Goal: Information Seeking & Learning: Learn about a topic

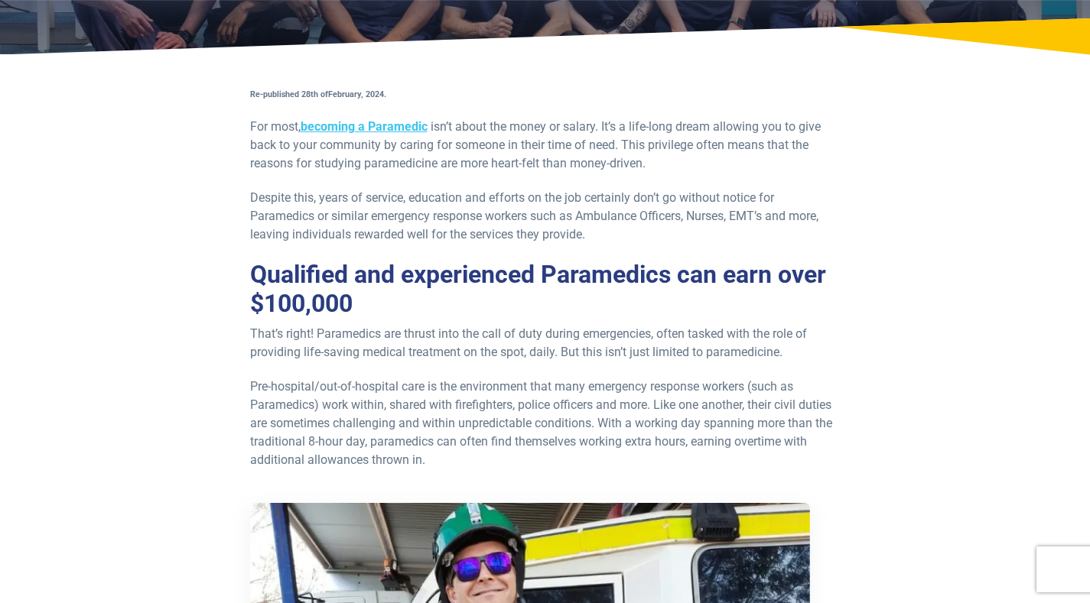
scroll to position [258, 0]
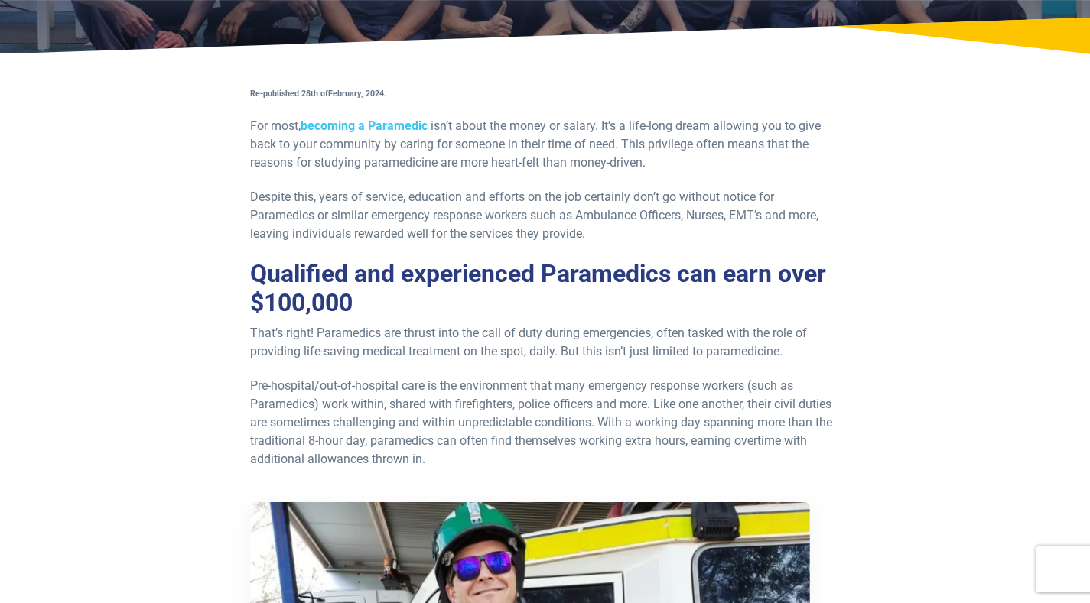
click at [290, 343] on p "That’s right! Paramedics are thrust into the call of duty during emergencies, o…" at bounding box center [545, 342] width 590 height 37
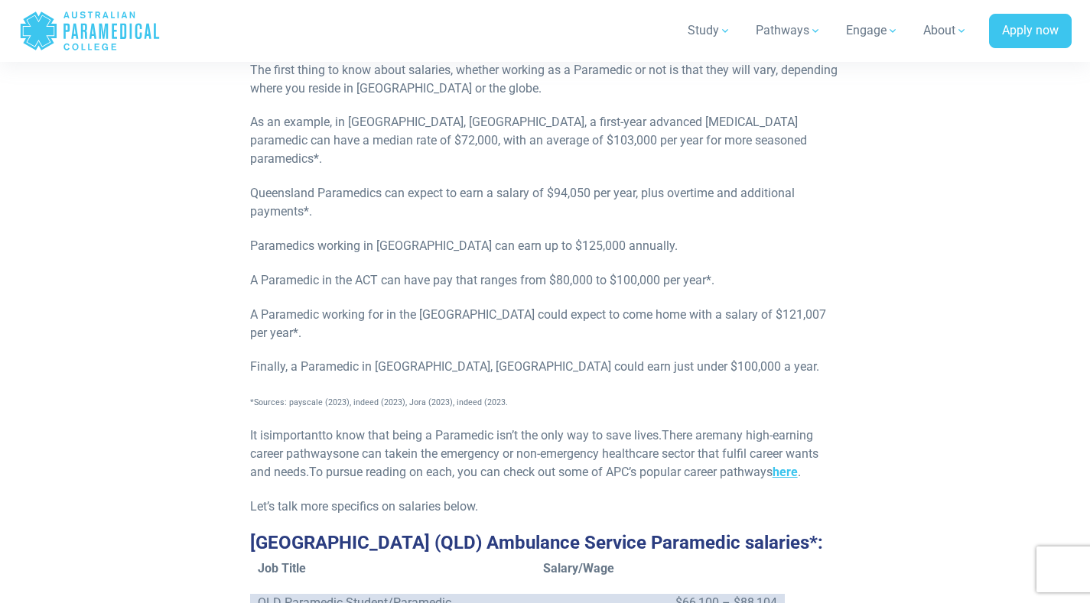
scroll to position [1261, 0]
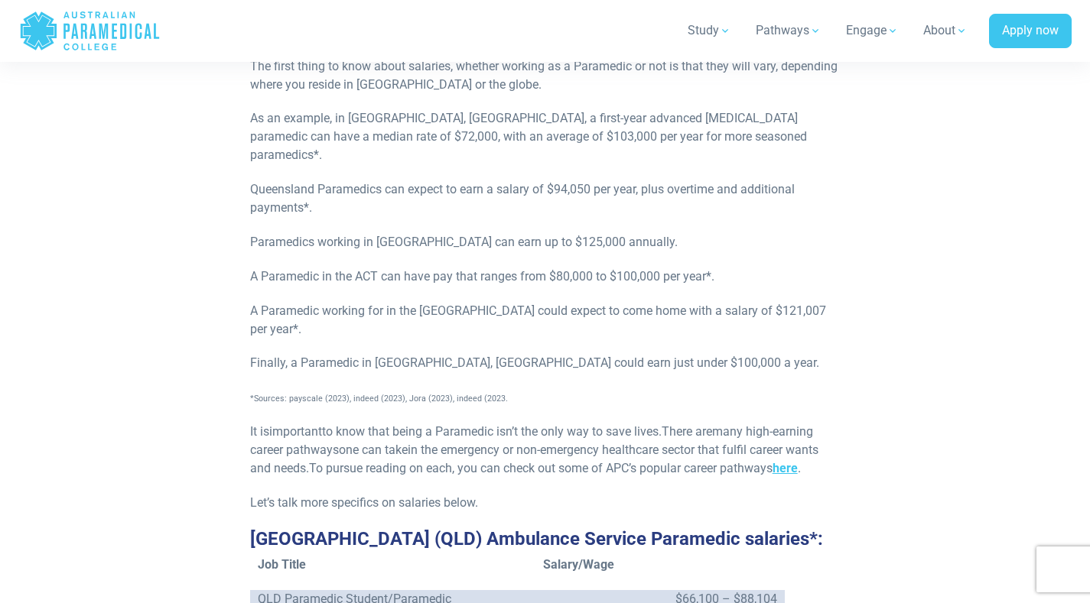
click at [259, 181] on p "Queensland Paramedics can expect to earn a salary of $94,050 per year, plus ove…" at bounding box center [545, 198] width 590 height 37
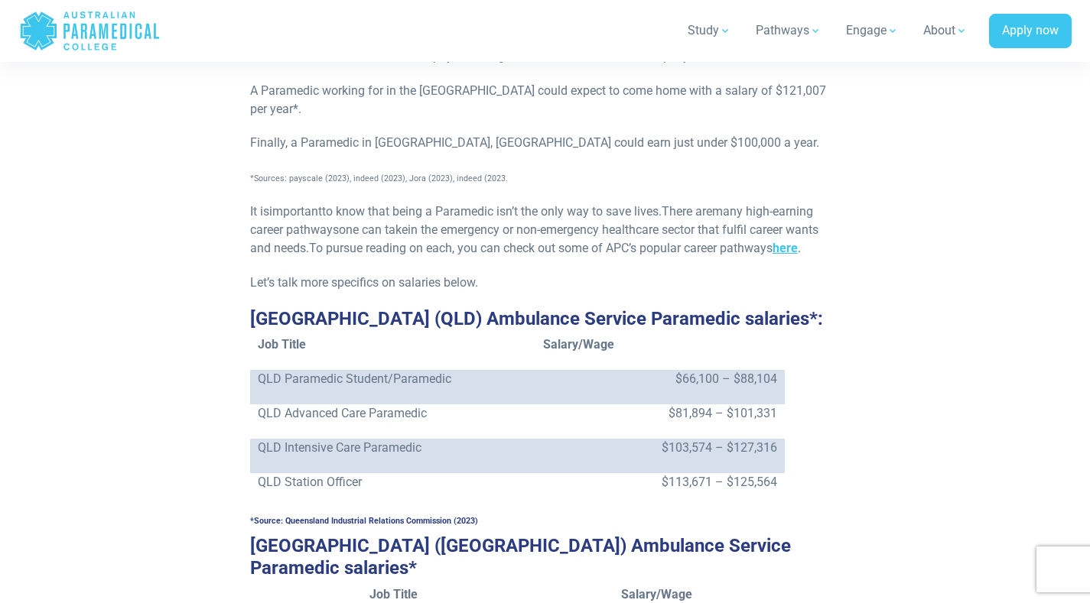
scroll to position [1483, 0]
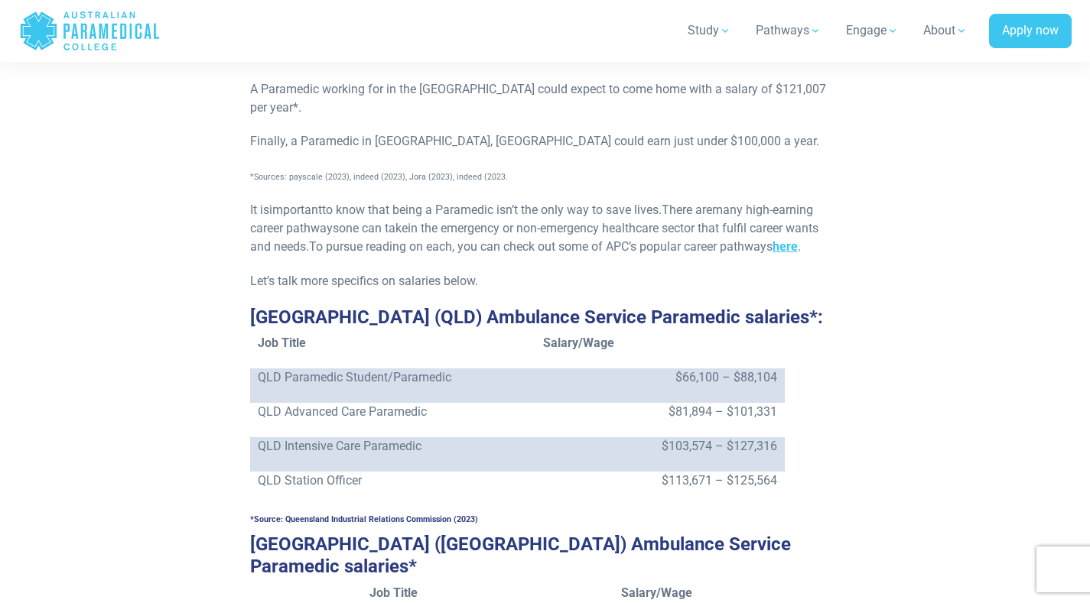
click at [275, 203] on span "many high-earning career pathways" at bounding box center [531, 219] width 563 height 33
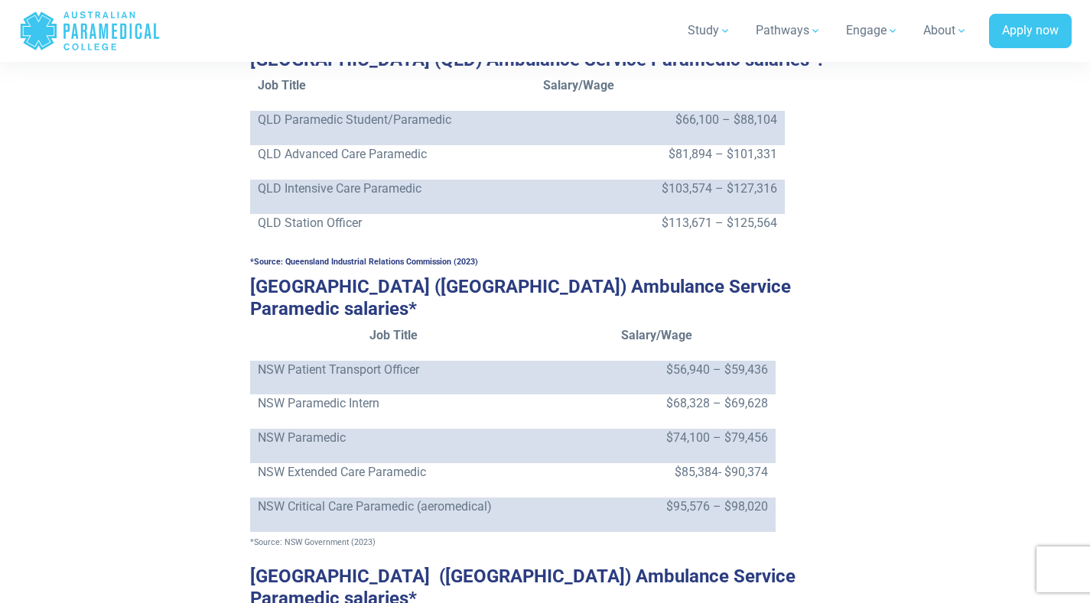
scroll to position [1754, 0]
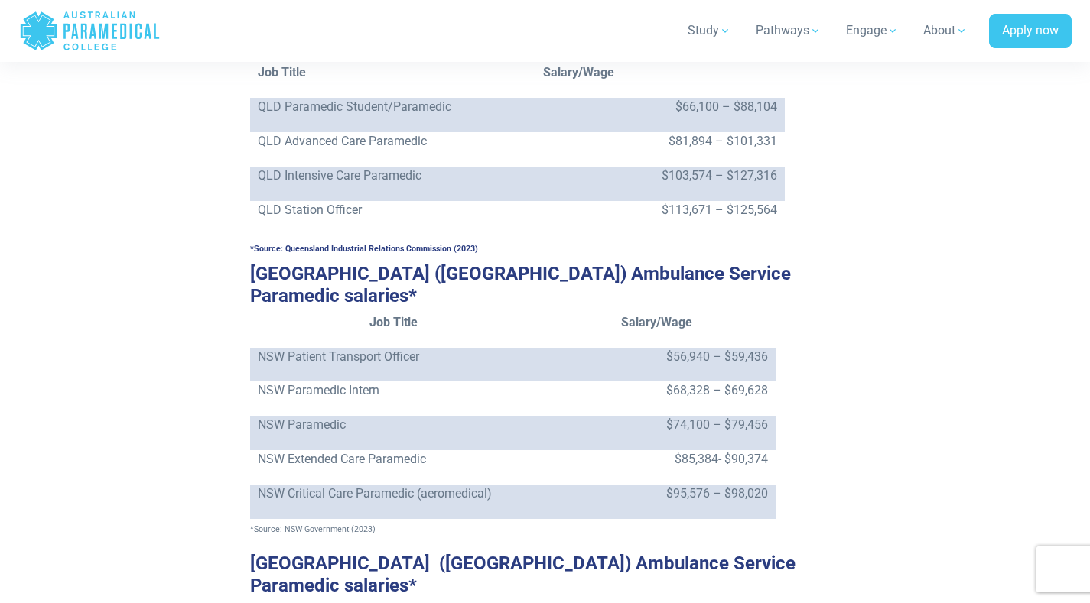
click at [327, 348] on p "NSW Patient Transport Officer" at bounding box center [393, 357] width 271 height 18
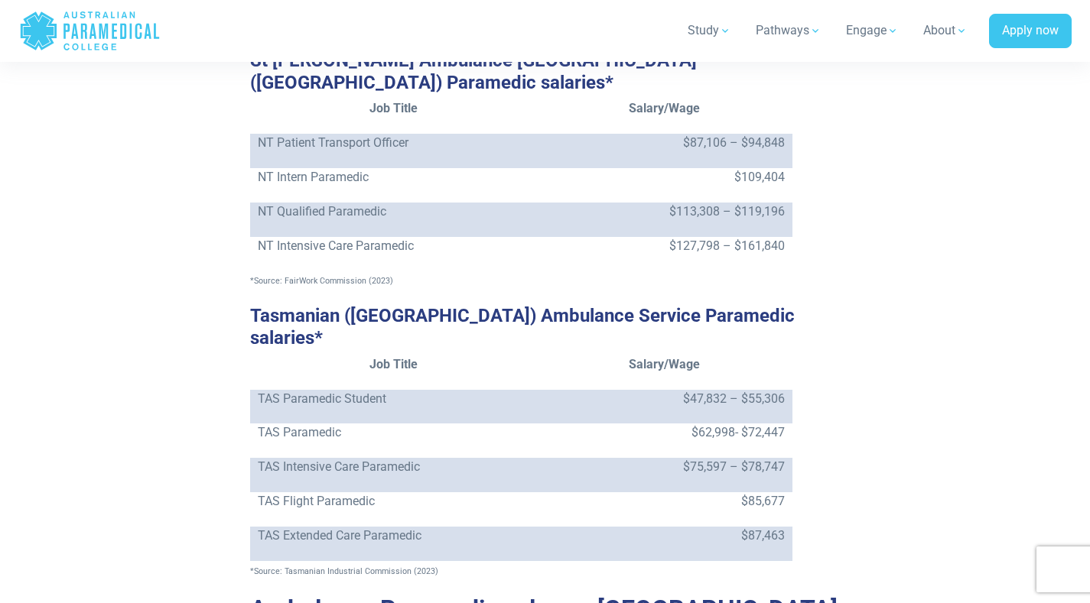
scroll to position [3159, 0]
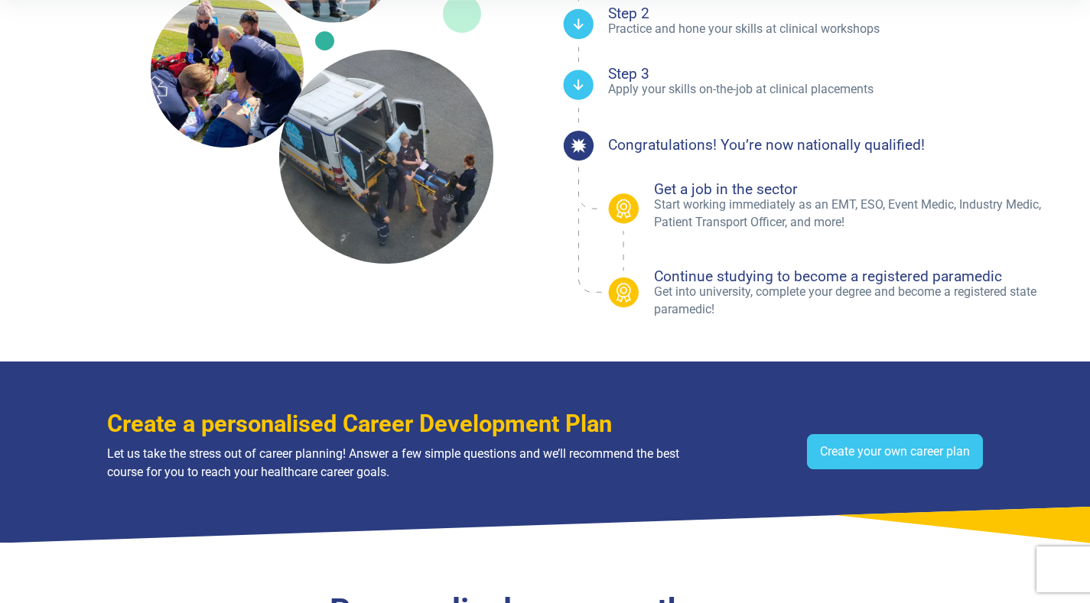
scroll to position [573, 0]
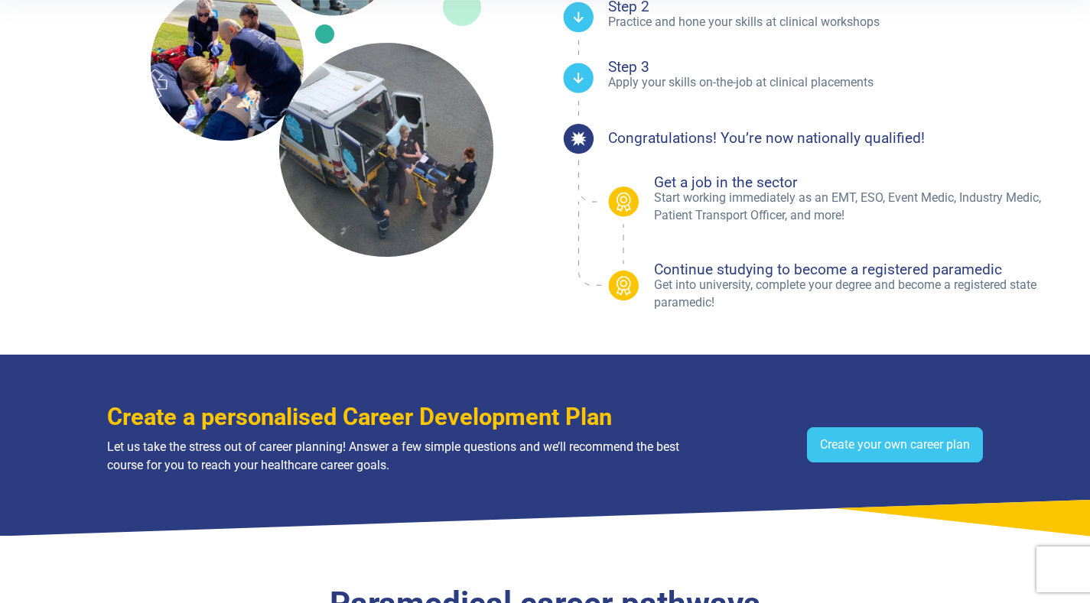
click at [866, 188] on h4 "Get a job in the sector" at bounding box center [863, 182] width 418 height 15
click at [913, 223] on p "Start working immediately as an EMT, ESO, Event Medic, Industry Medic, Patient …" at bounding box center [863, 207] width 418 height 34
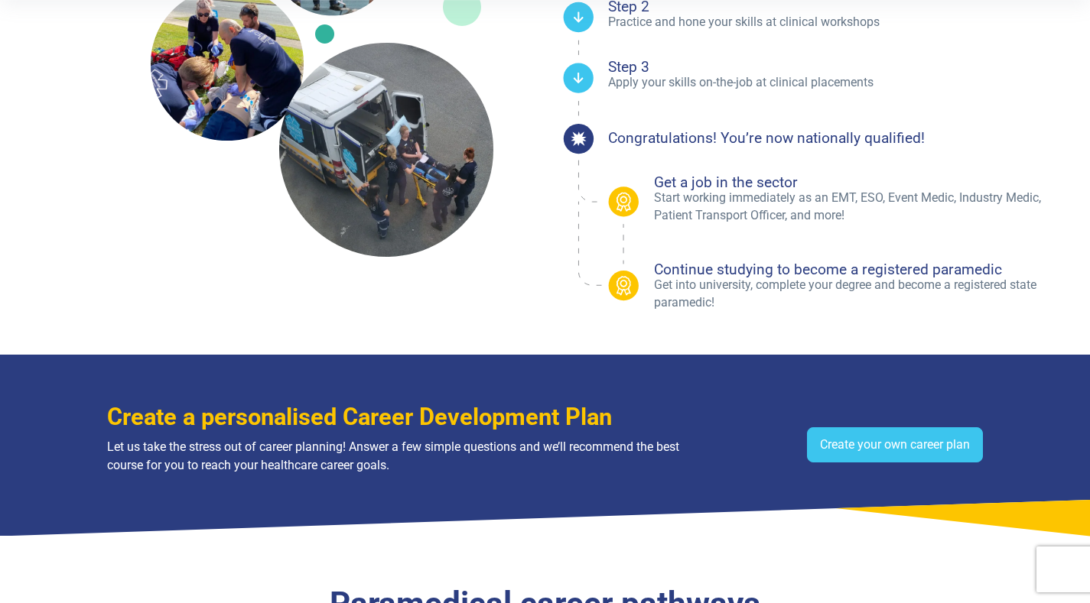
click at [913, 223] on p "Start working immediately as an EMT, ESO, Event Medic, Industry Medic, Patient …" at bounding box center [863, 207] width 418 height 34
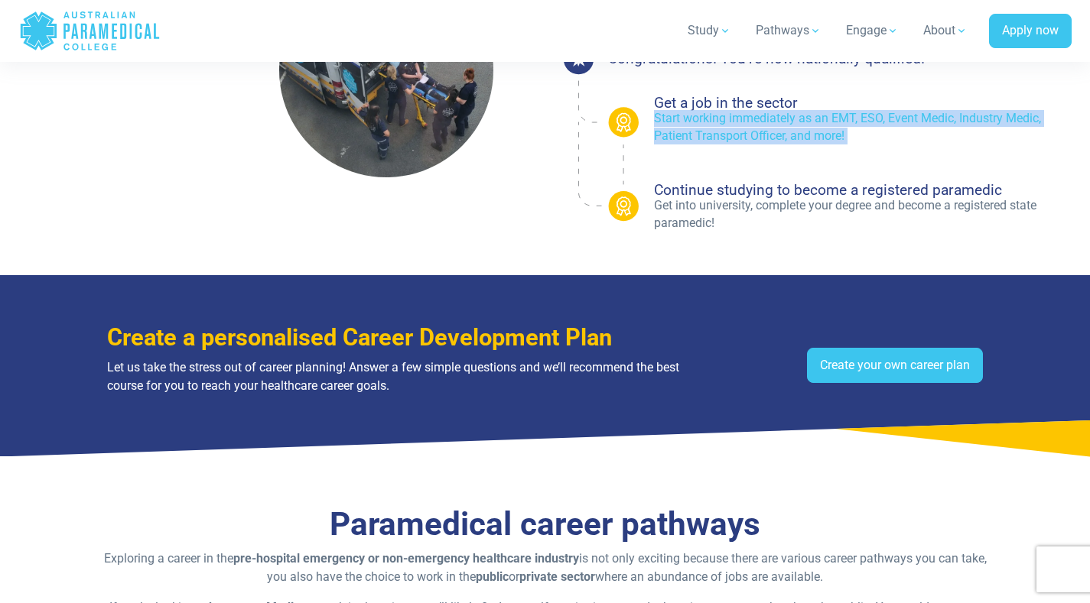
scroll to position [524, 0]
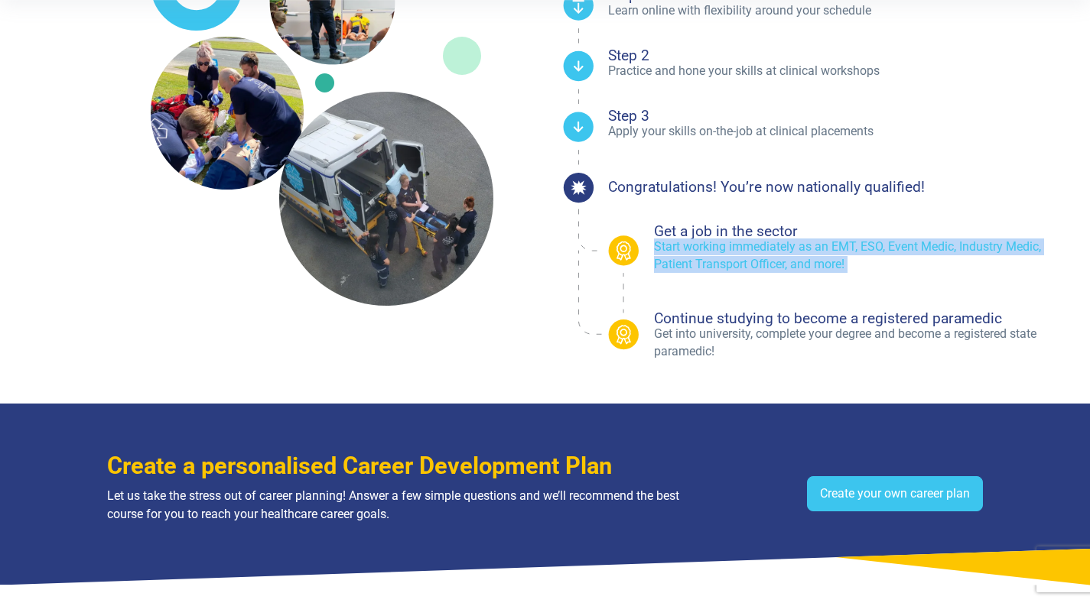
click at [353, 220] on image at bounding box center [386, 198] width 250 height 250
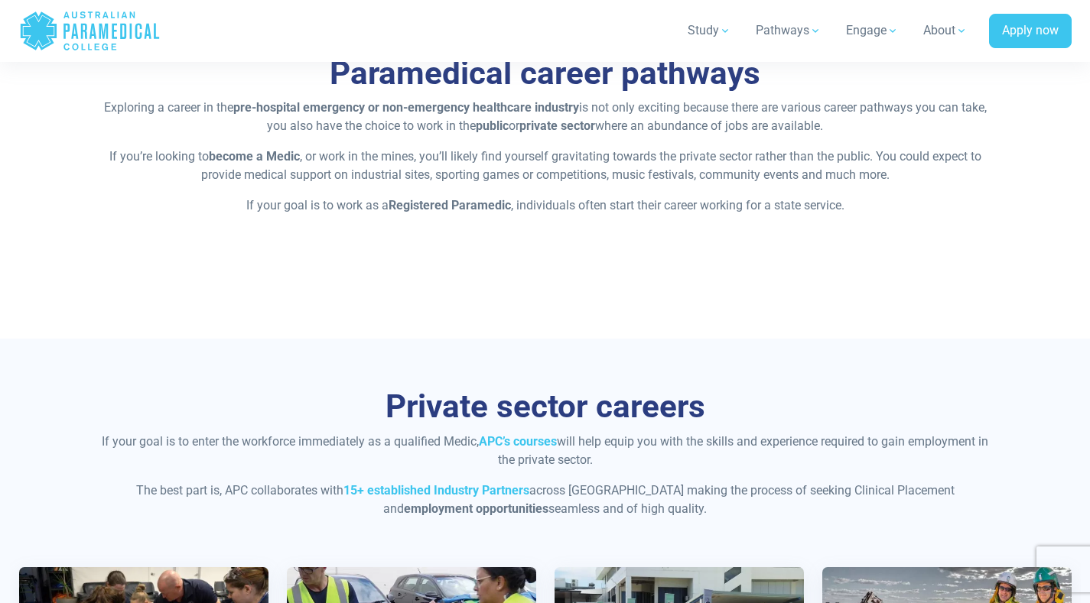
scroll to position [1097, 0]
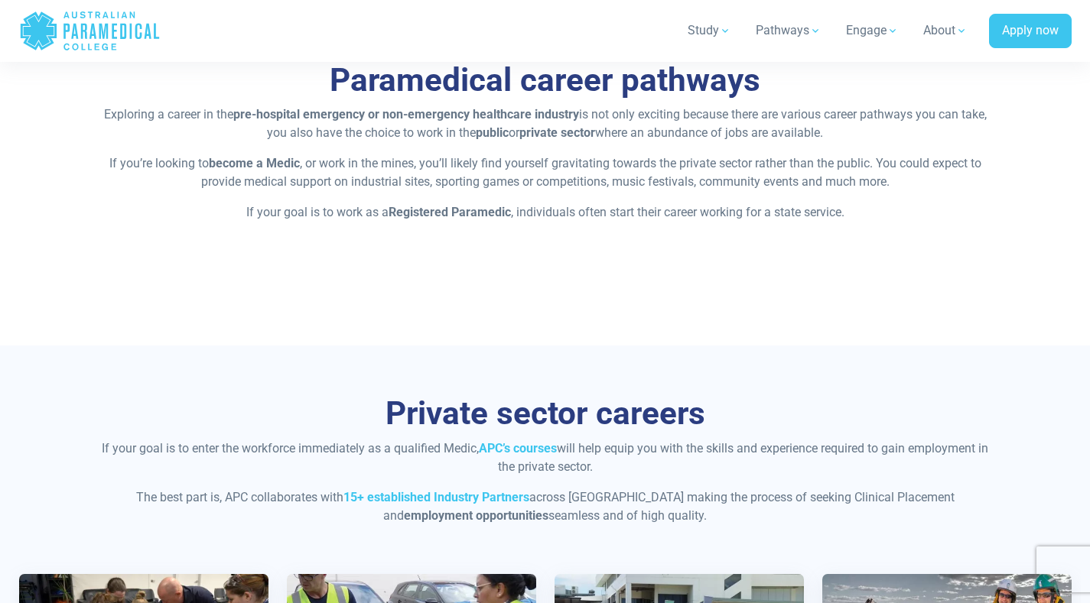
click at [129, 145] on div "Paramedical career pathways Exploring a career in the pre-hospital emergency or…" at bounding box center [545, 141] width 895 height 161
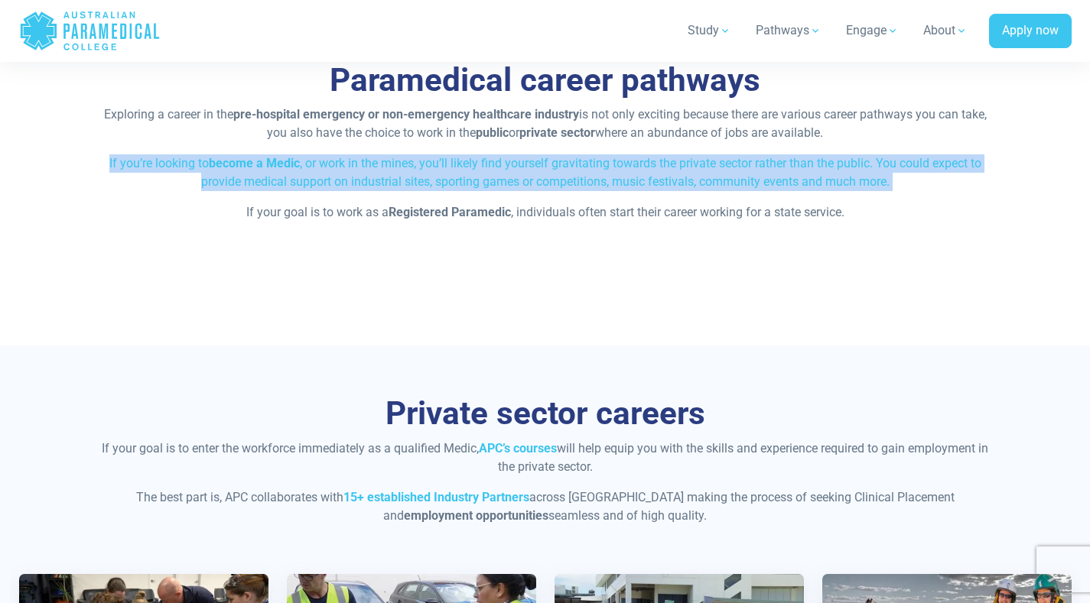
click at [164, 275] on div "Paramedical career pathways Exploring a career in the pre-hospital emergency or…" at bounding box center [545, 166] width 1071 height 308
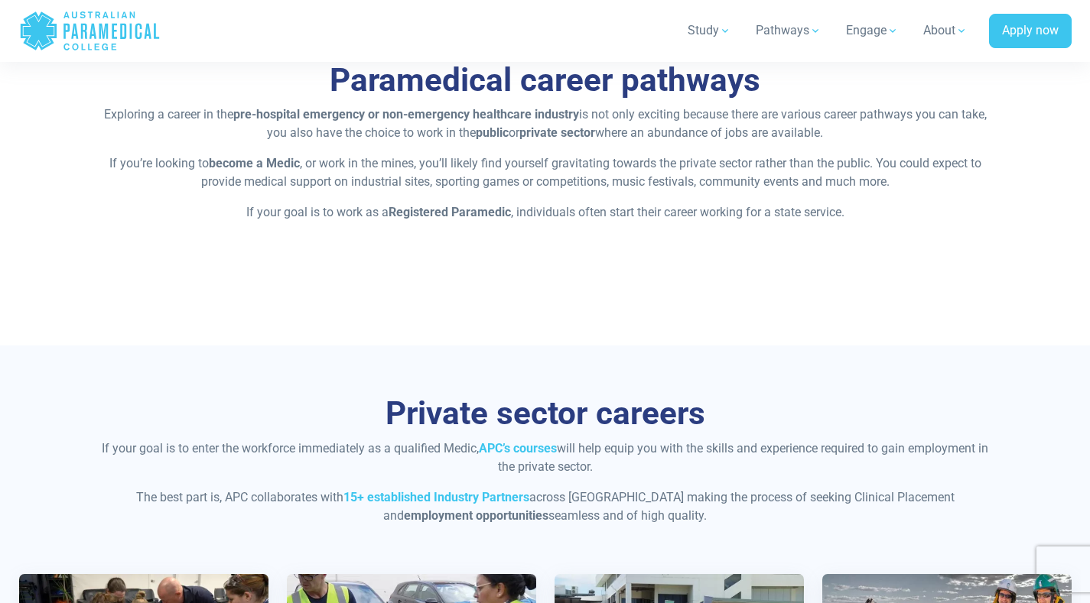
click at [465, 170] on p "If you’re looking to become a Medic , or work in the mines, you’ll likely find …" at bounding box center [545, 172] width 895 height 37
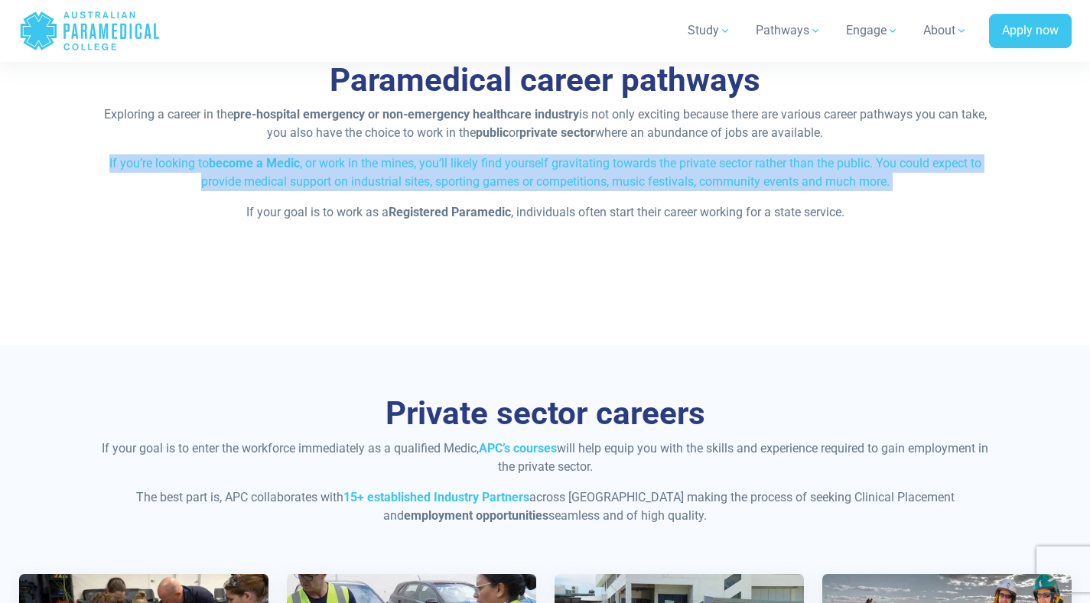
click at [434, 214] on strong "Registered Paramedic" at bounding box center [450, 212] width 122 height 15
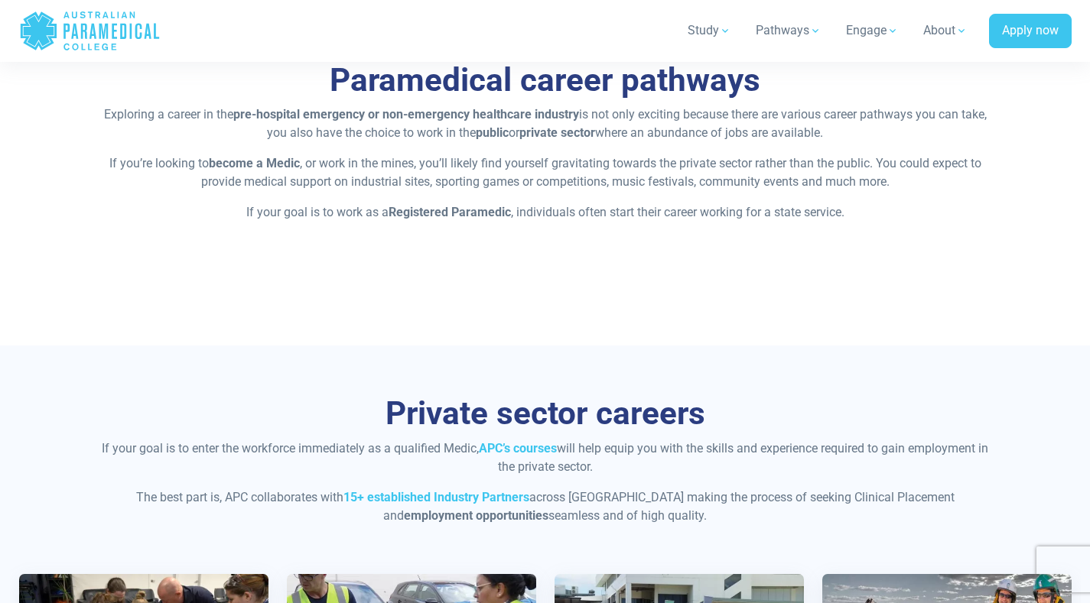
click at [434, 214] on strong "Registered Paramedic" at bounding box center [450, 212] width 122 height 15
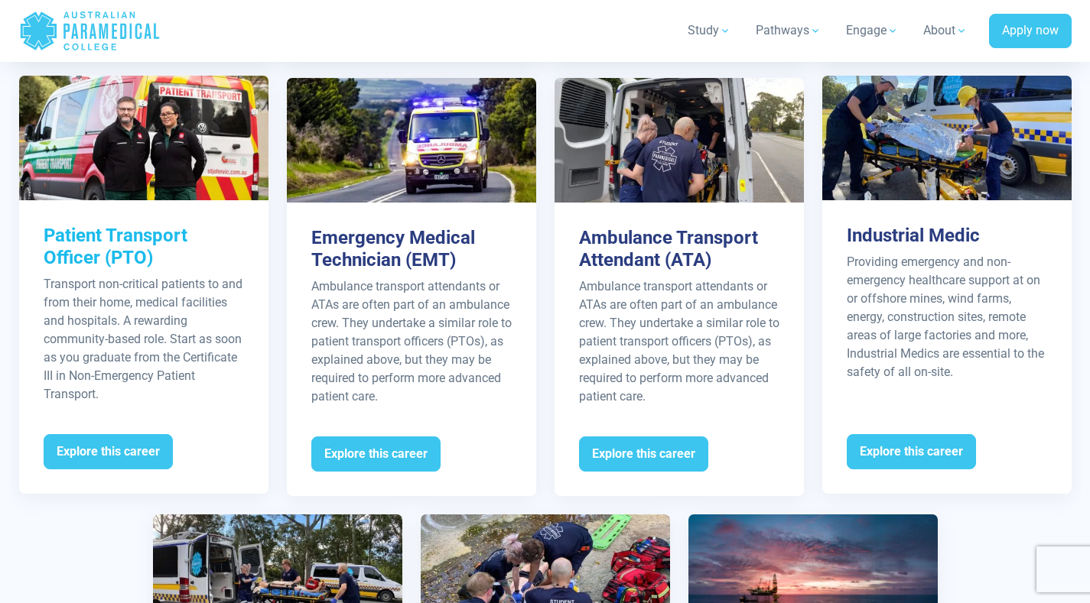
scroll to position [2053, 0]
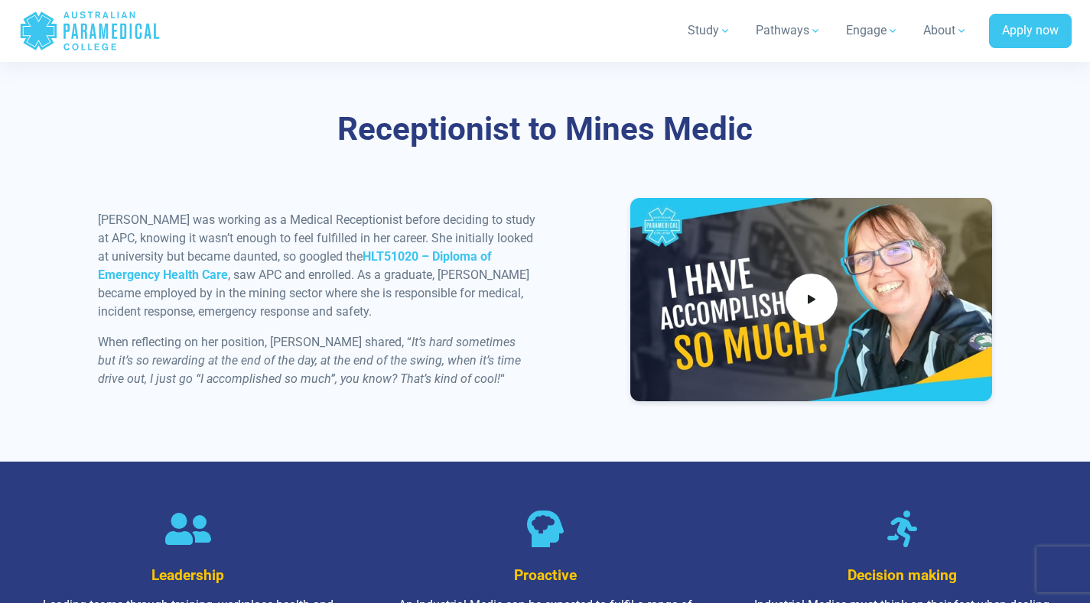
scroll to position [1683, 0]
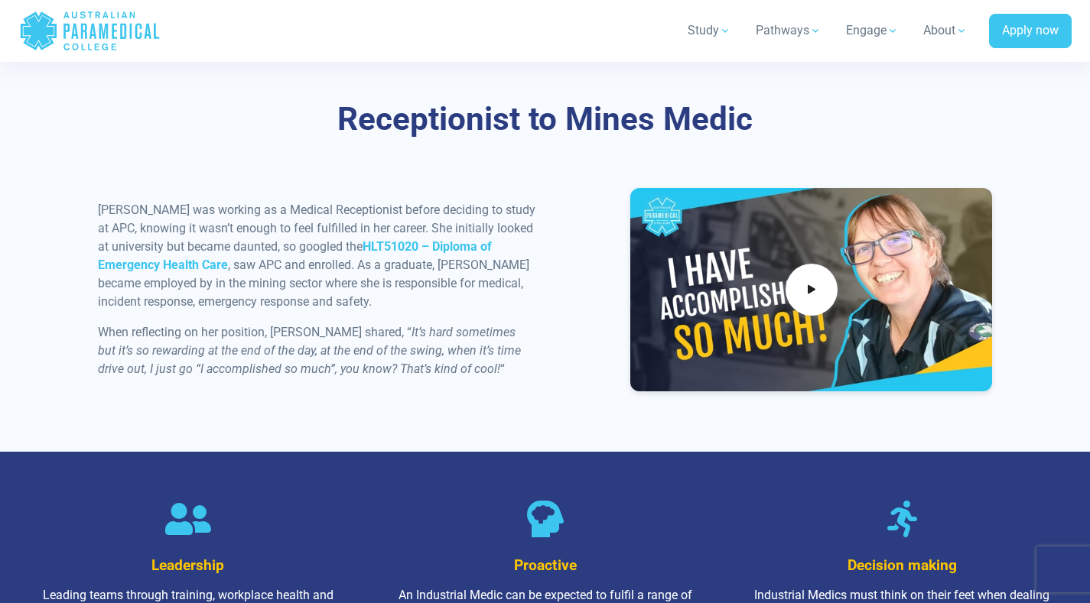
click at [368, 302] on p "[PERSON_NAME] was working as a Medical Receptionist before deciding to study at…" at bounding box center [317, 256] width 438 height 110
click at [368, 302] on p "Michelle was working as a Medical Receptionist before deciding to study at APC,…" at bounding box center [317, 256] width 438 height 110
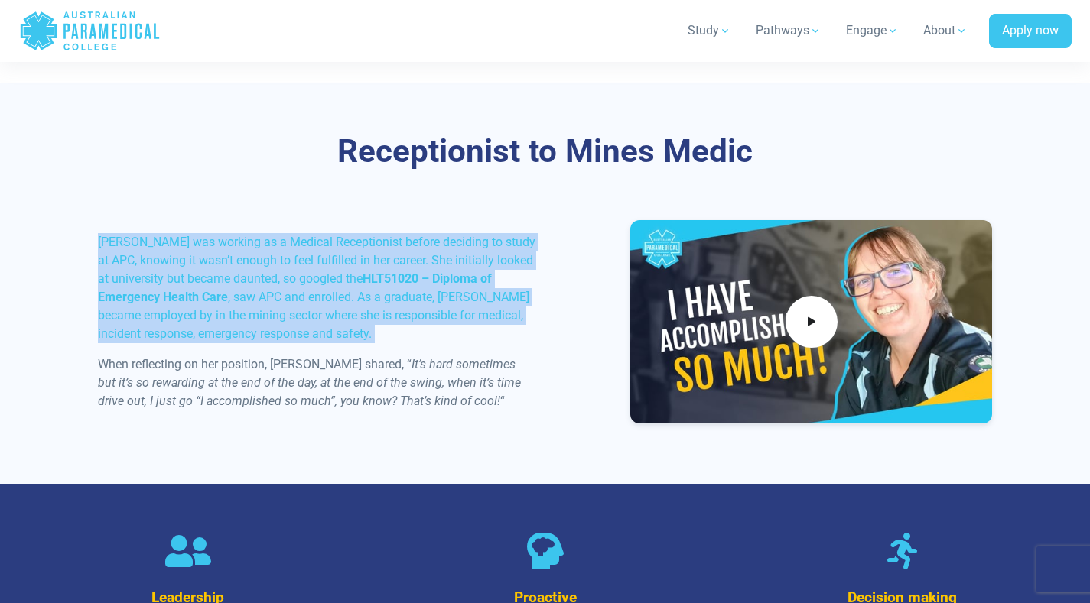
scroll to position [1643, 0]
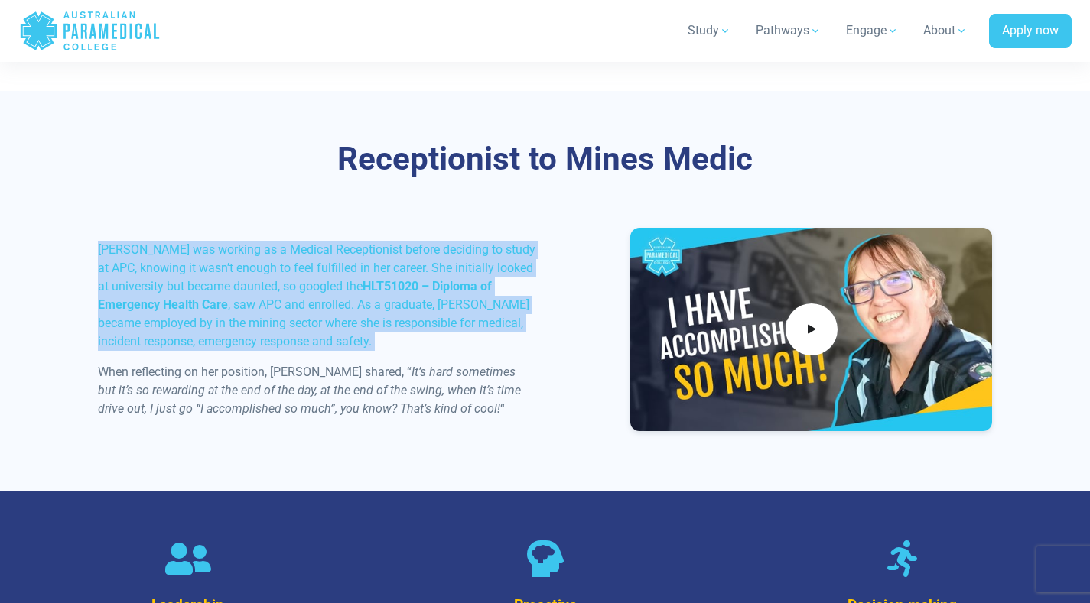
click at [459, 286] on strong "HLT51020 – Diploma of Emergency Health Care" at bounding box center [295, 295] width 394 height 33
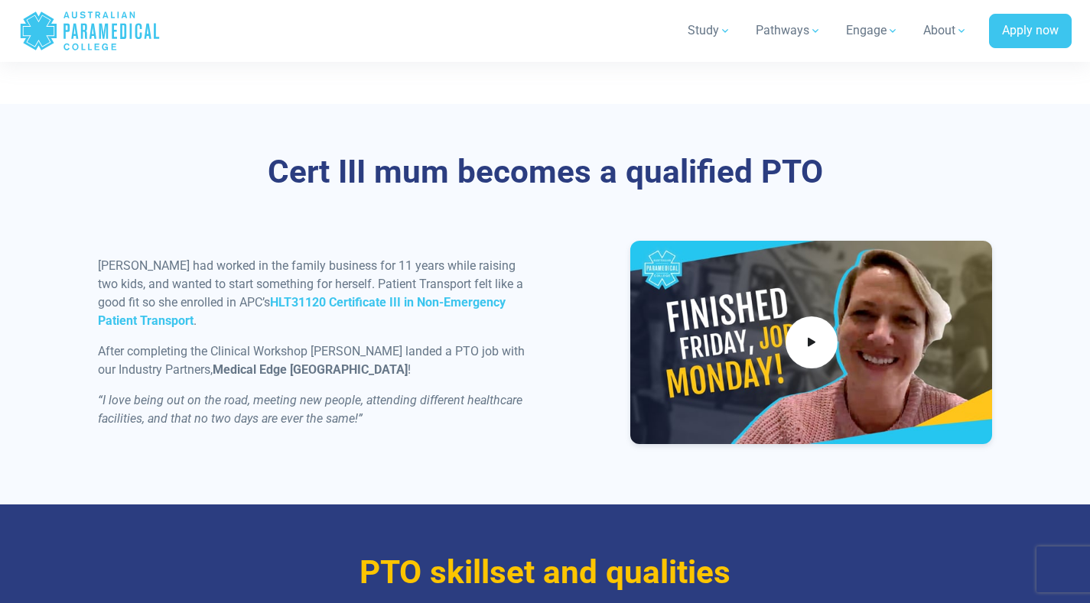
scroll to position [1552, 0]
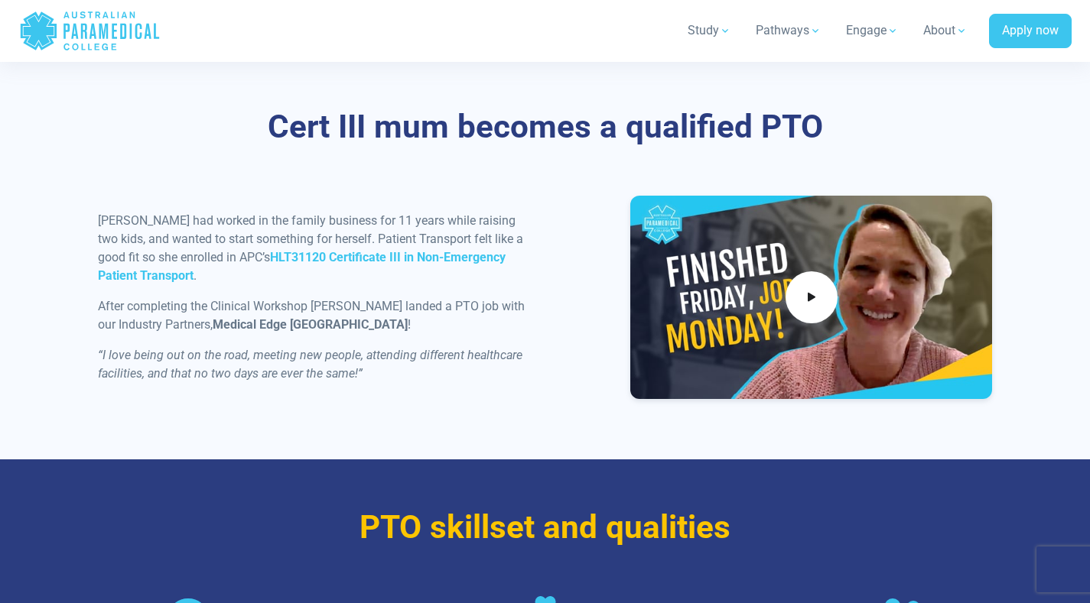
click at [268, 226] on p "Tasha had worked in the family business for 11 years while raising two kids, an…" at bounding box center [317, 248] width 438 height 73
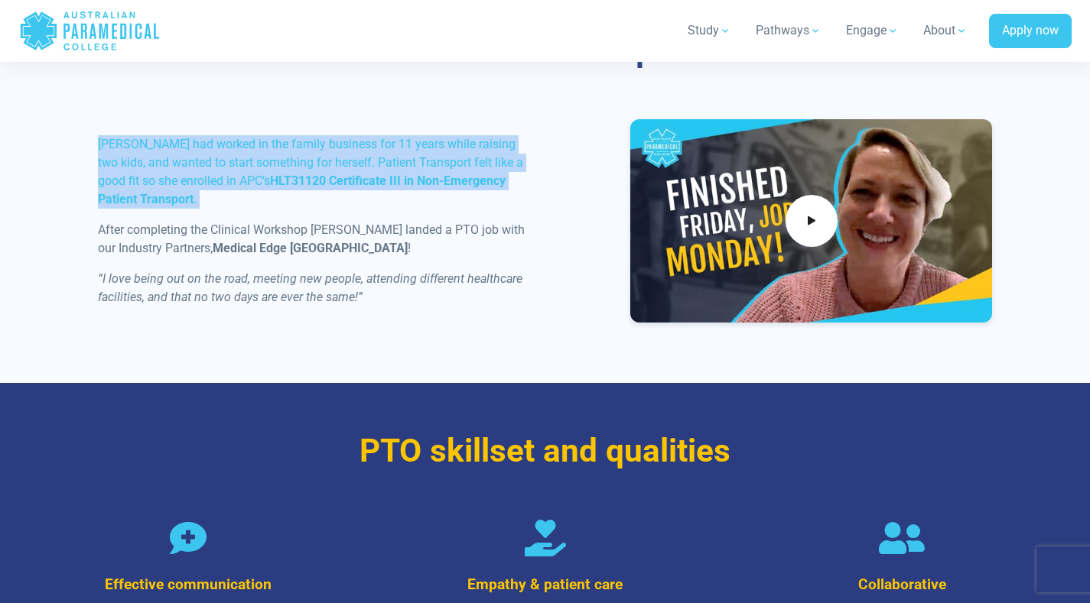
scroll to position [1635, 0]
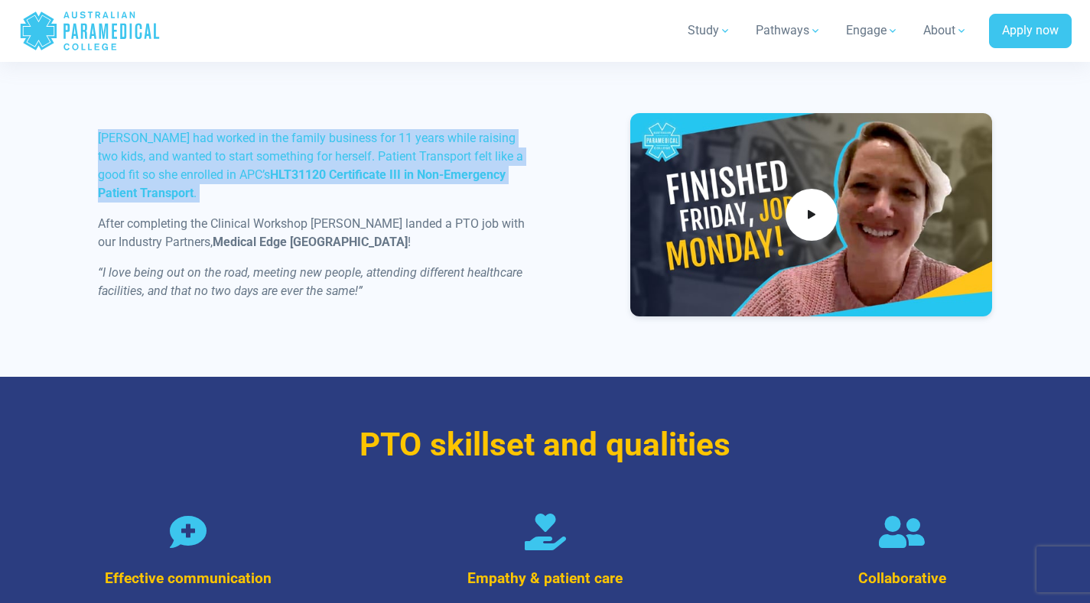
click at [268, 235] on strong "Medical Edge [GEOGRAPHIC_DATA]" at bounding box center [310, 242] width 195 height 15
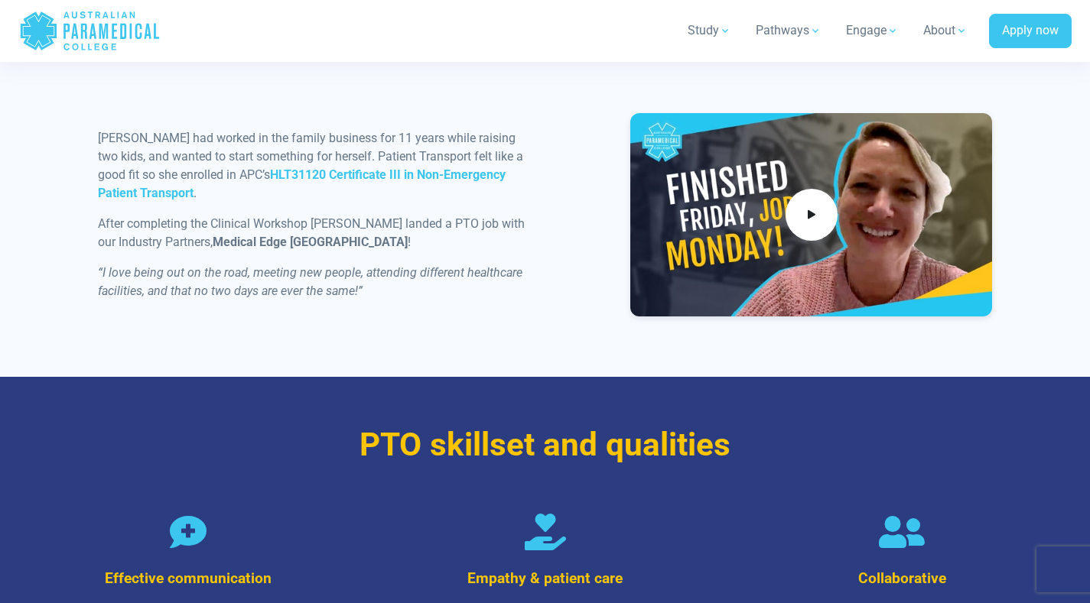
click at [268, 235] on strong "Medical Edge [GEOGRAPHIC_DATA]" at bounding box center [310, 242] width 195 height 15
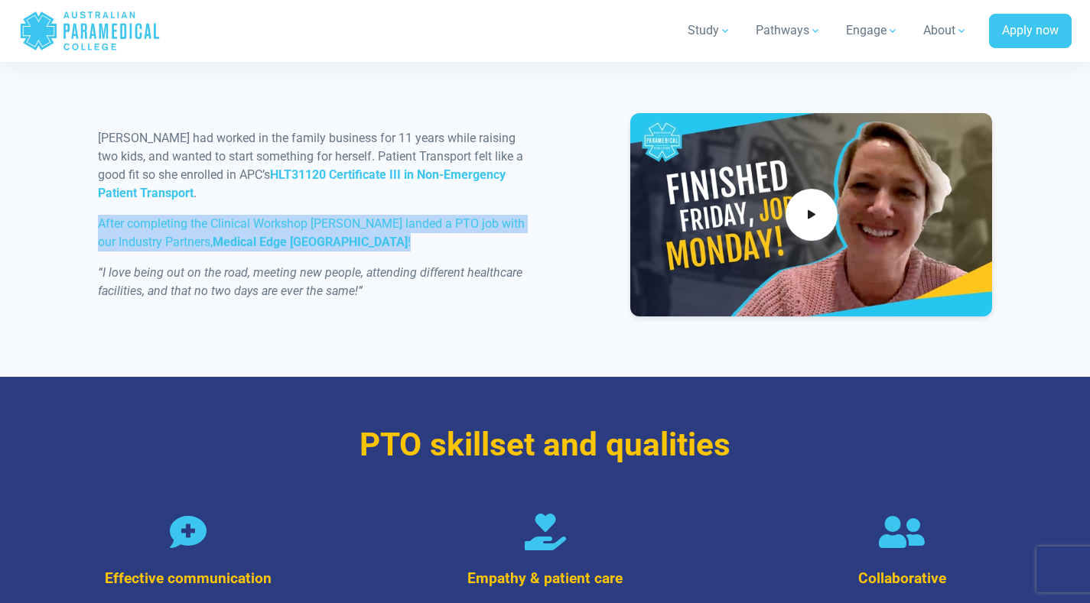
click at [340, 239] on p "After completing the Clinical Workshop Tasha landed a PTO job with our Industry…" at bounding box center [317, 233] width 438 height 37
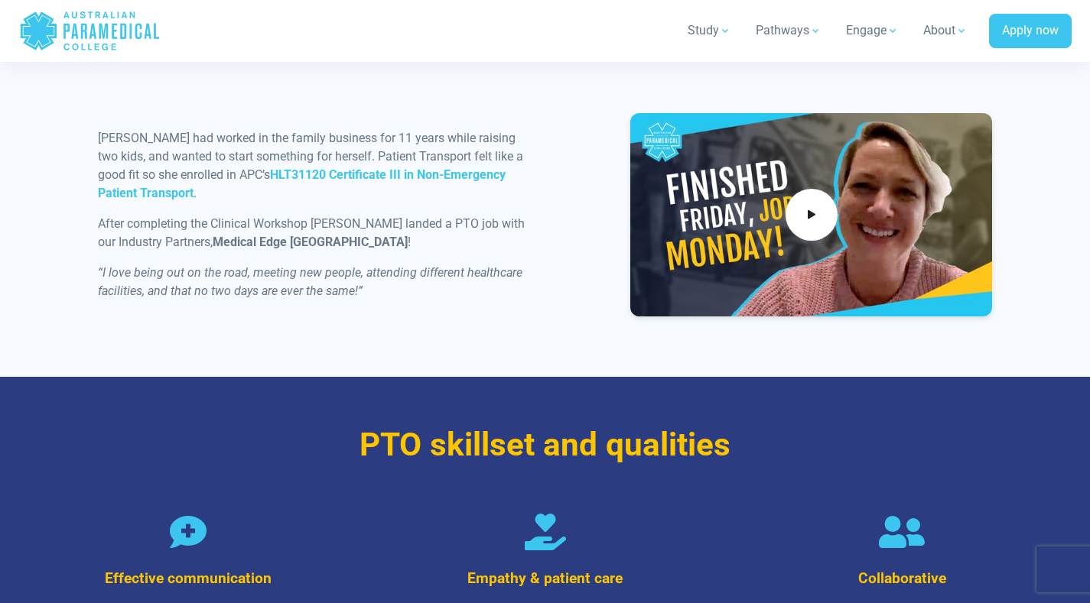
click at [213, 235] on strong "Medical Edge [GEOGRAPHIC_DATA]" at bounding box center [310, 242] width 195 height 15
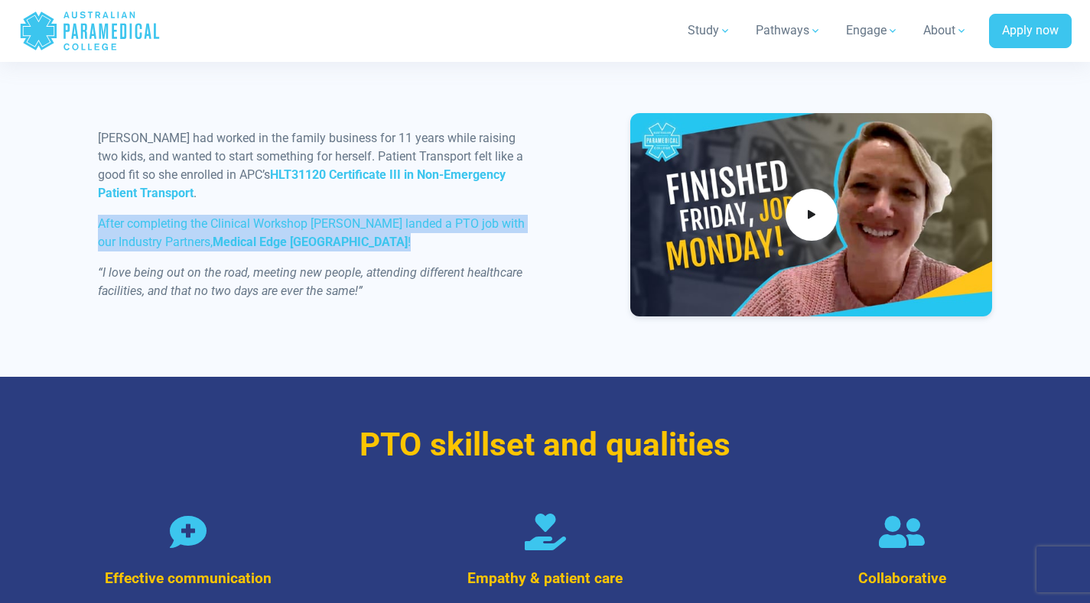
click at [379, 267] on em "“I love being out on the road, meeting new people, attending different healthca…" at bounding box center [310, 281] width 424 height 33
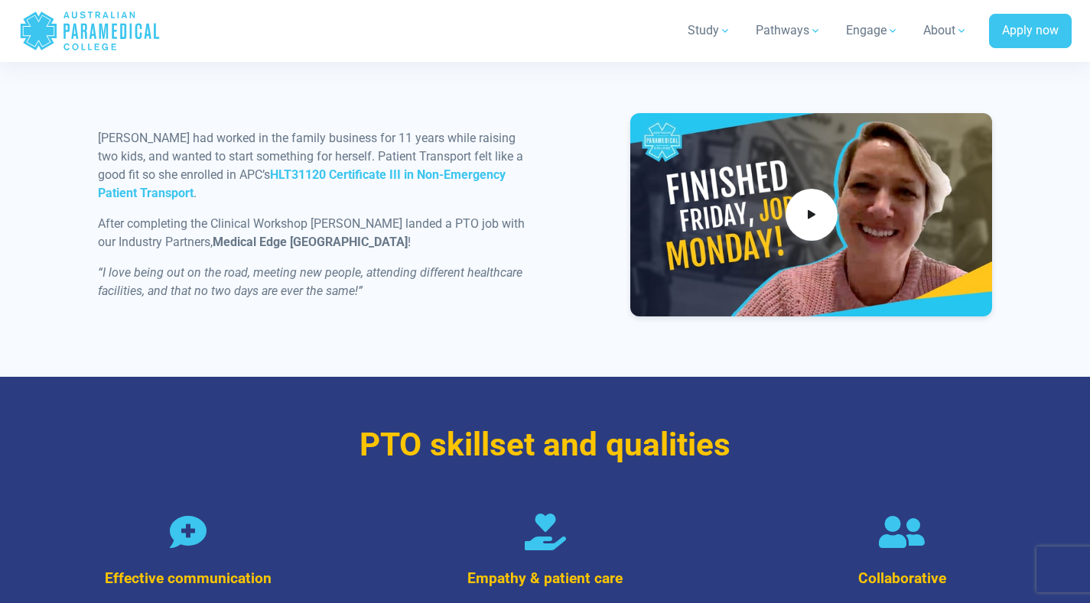
click at [379, 267] on em "“I love being out on the road, meeting new people, attending different healthca…" at bounding box center [310, 281] width 424 height 33
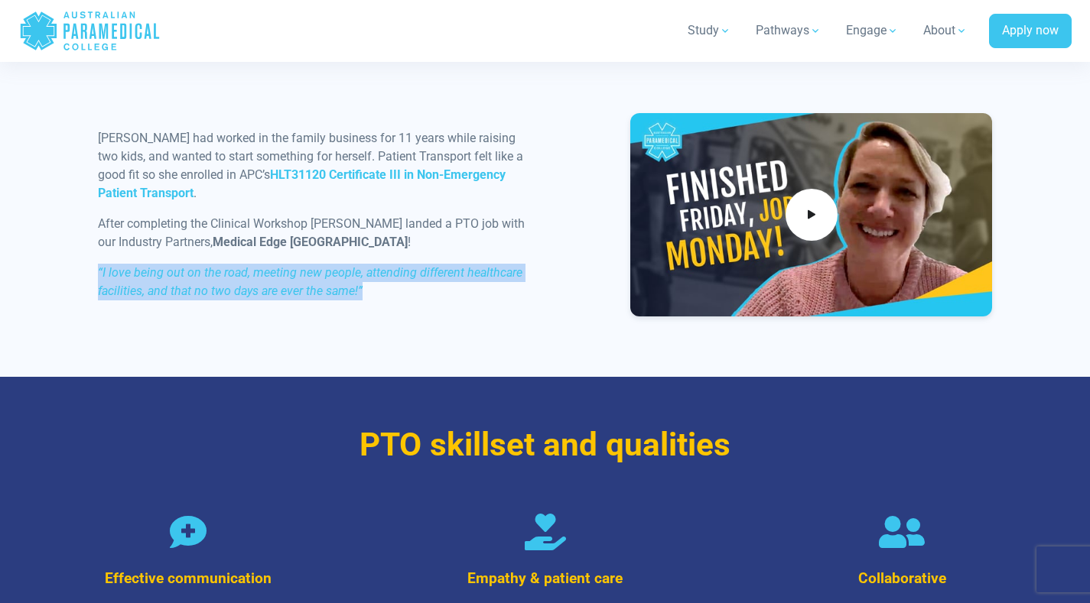
click at [456, 300] on div "Tasha had worked in the family business for 11 years while raising two kids, an…" at bounding box center [317, 221] width 457 height 184
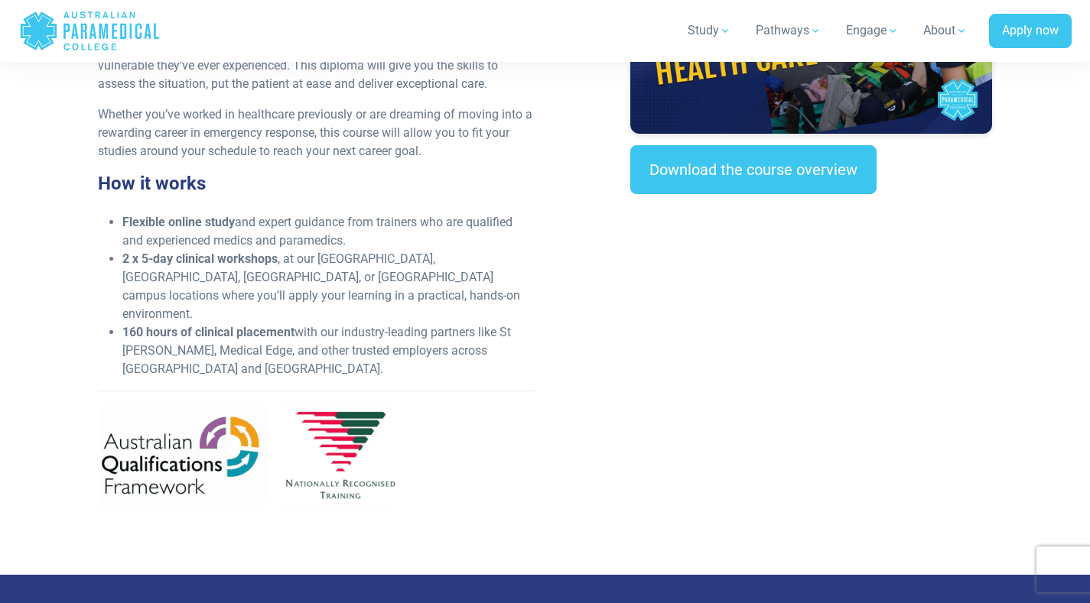
scroll to position [584, 0]
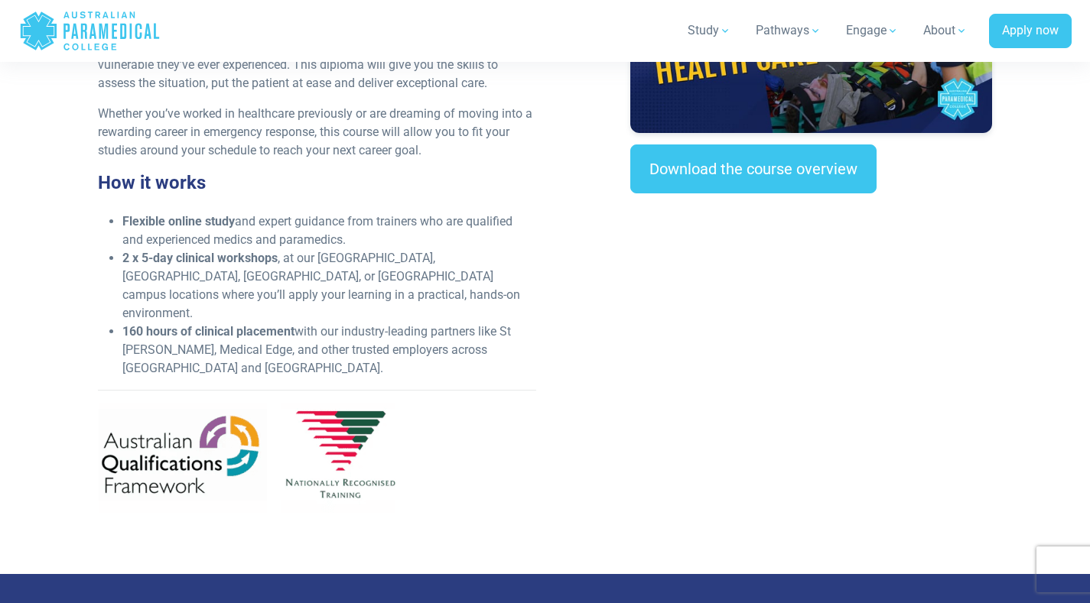
click at [142, 220] on strong "Flexible online study" at bounding box center [178, 221] width 112 height 15
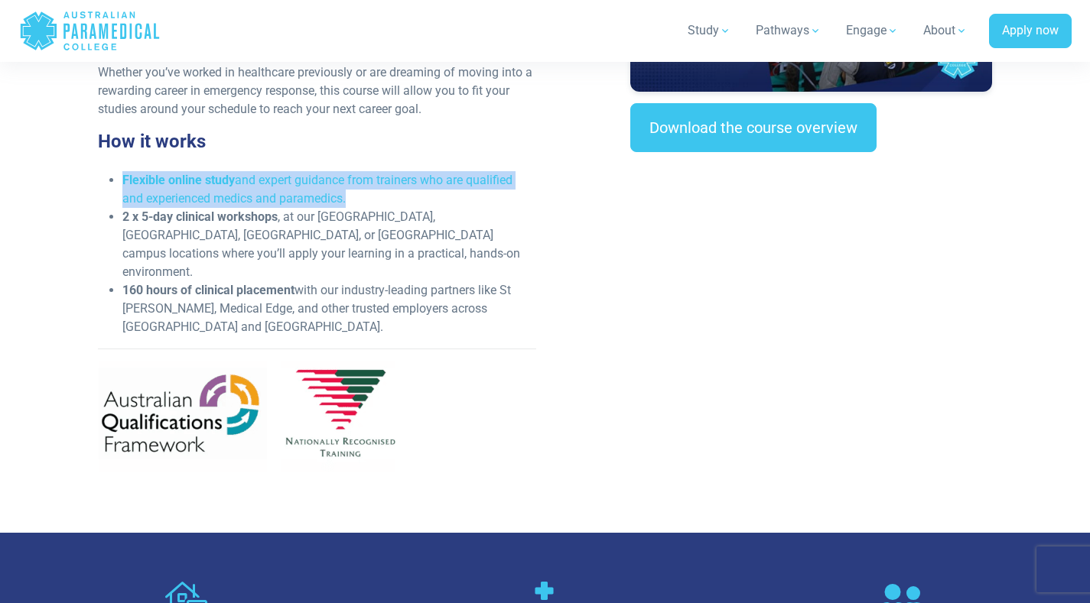
scroll to position [629, 0]
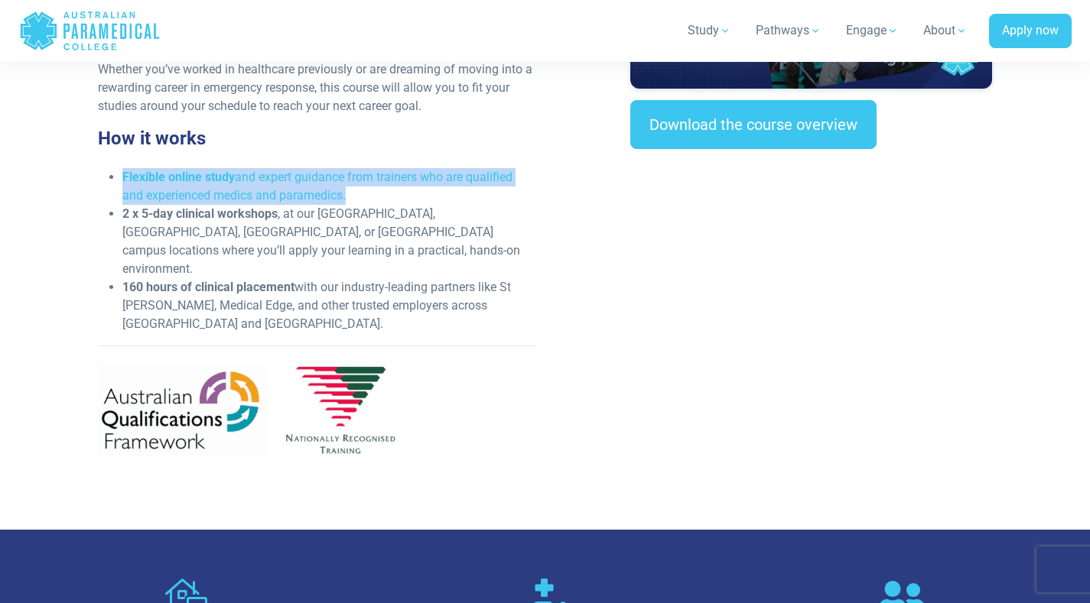
click at [142, 220] on strong "2 x 5-day clinical workshops" at bounding box center [199, 213] width 155 height 15
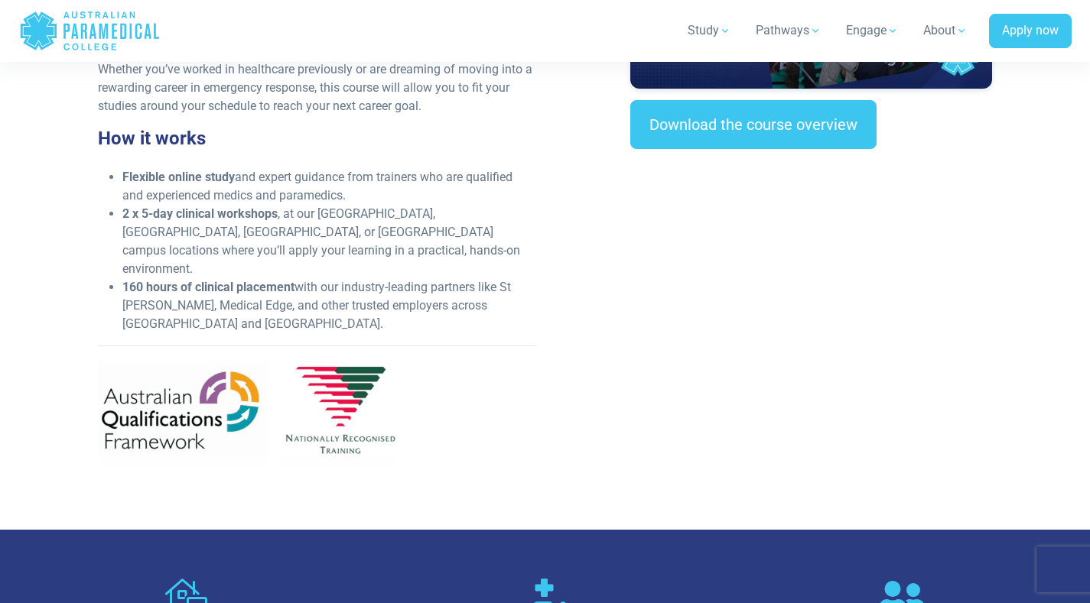
click at [142, 220] on strong "2 x 5-day clinical workshops" at bounding box center [199, 213] width 155 height 15
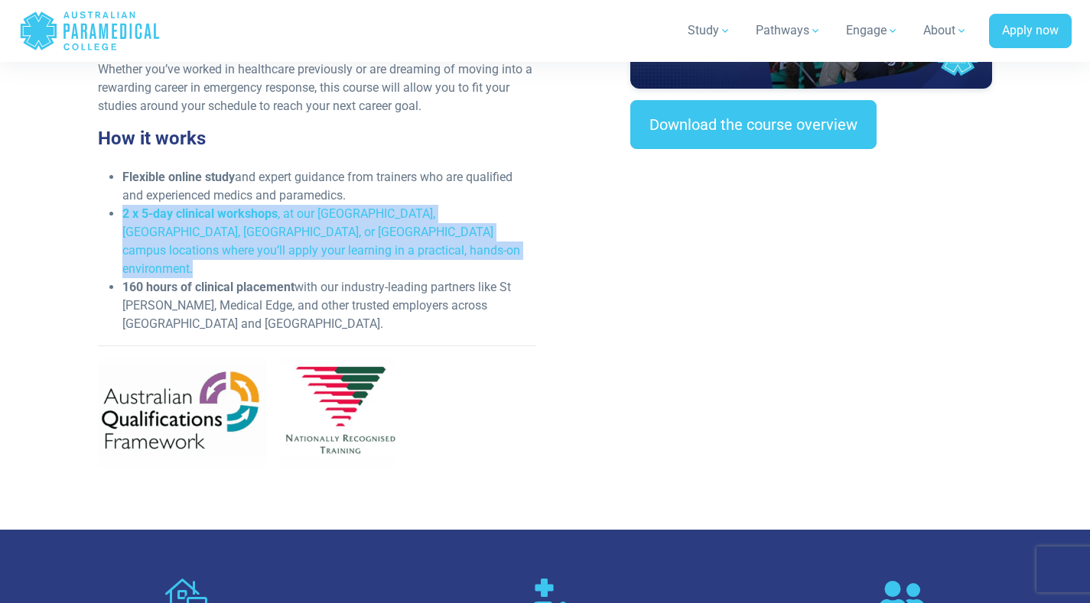
click at [138, 280] on strong "160 hours of clinical placement" at bounding box center [208, 287] width 172 height 15
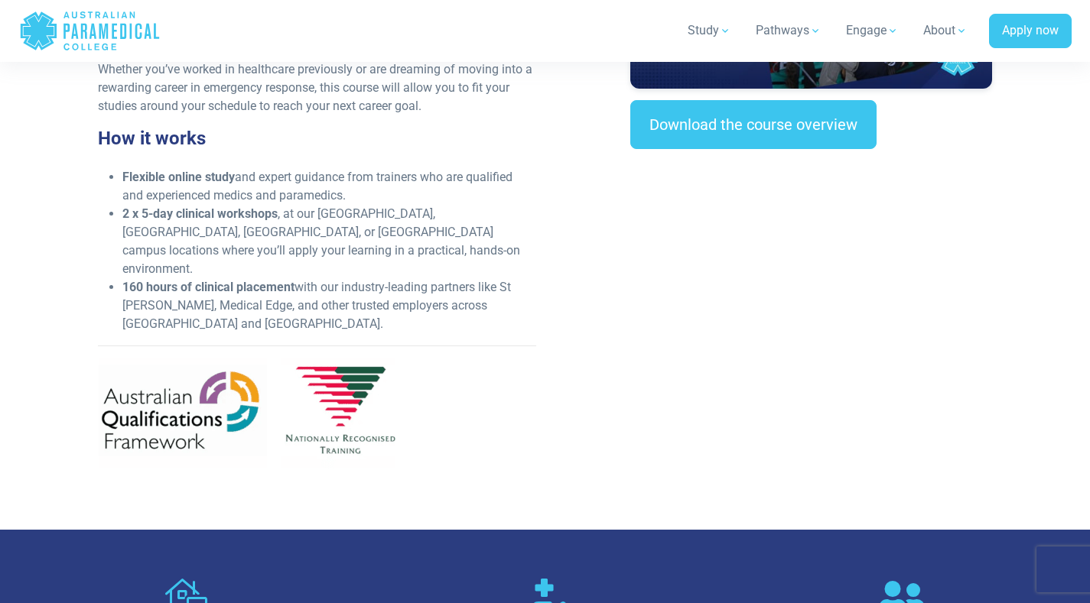
click at [138, 280] on strong "160 hours of clinical placement" at bounding box center [208, 287] width 172 height 15
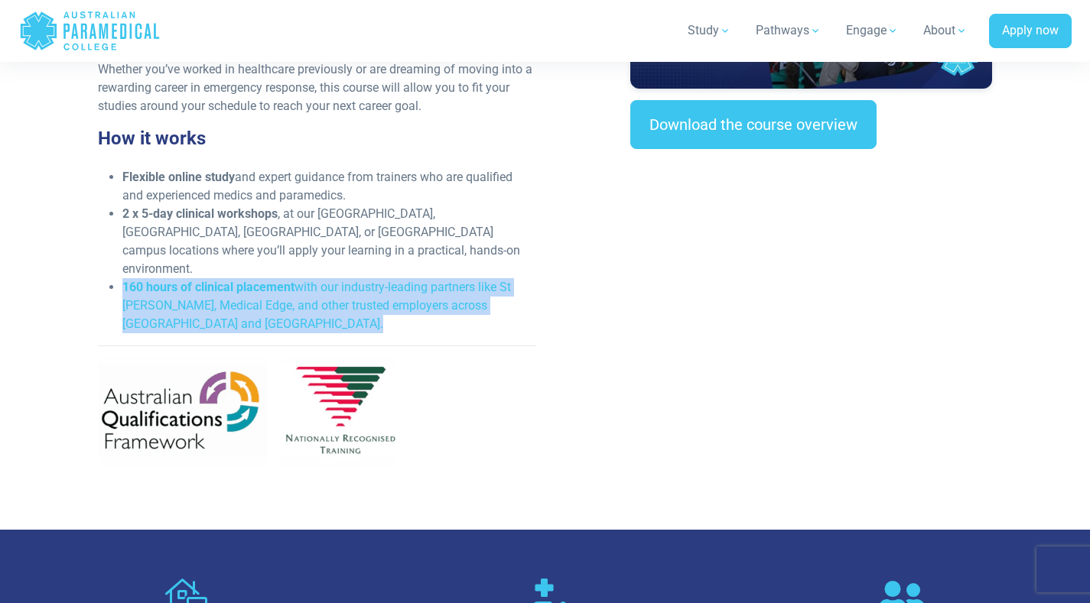
click at [252, 300] on div "What you’ll learn This nationally recognised qualification will give you the sk…" at bounding box center [317, 183] width 457 height 596
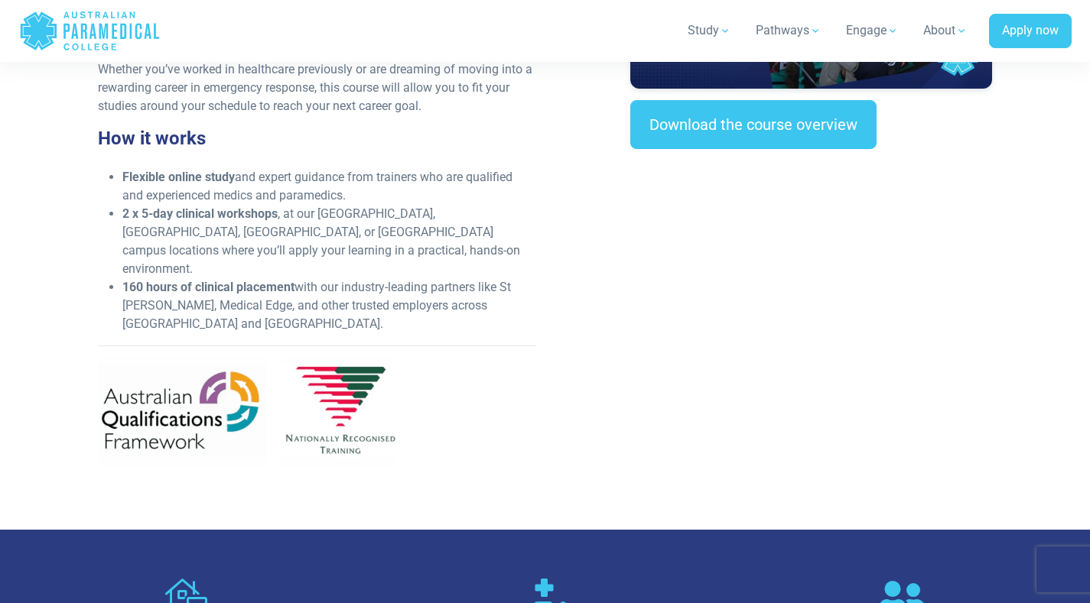
click at [252, 300] on div "What you’ll learn This nationally recognised qualification will give you the sk…" at bounding box center [317, 183] width 457 height 596
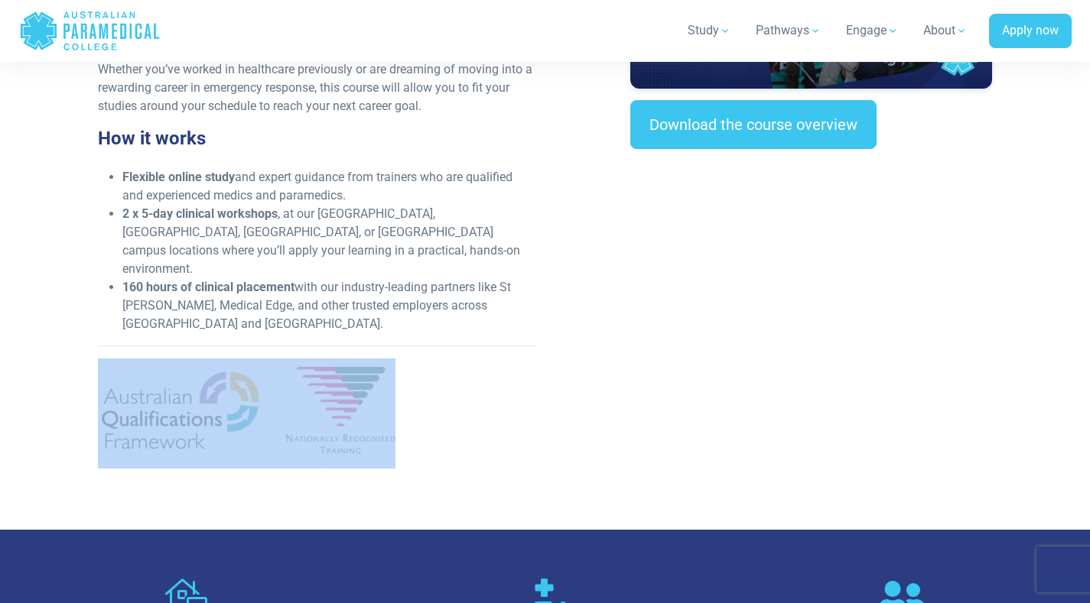
click at [132, 229] on li "2 x 5-day clinical workshops , at our [GEOGRAPHIC_DATA], [GEOGRAPHIC_DATA], [GE…" at bounding box center [329, 241] width 414 height 73
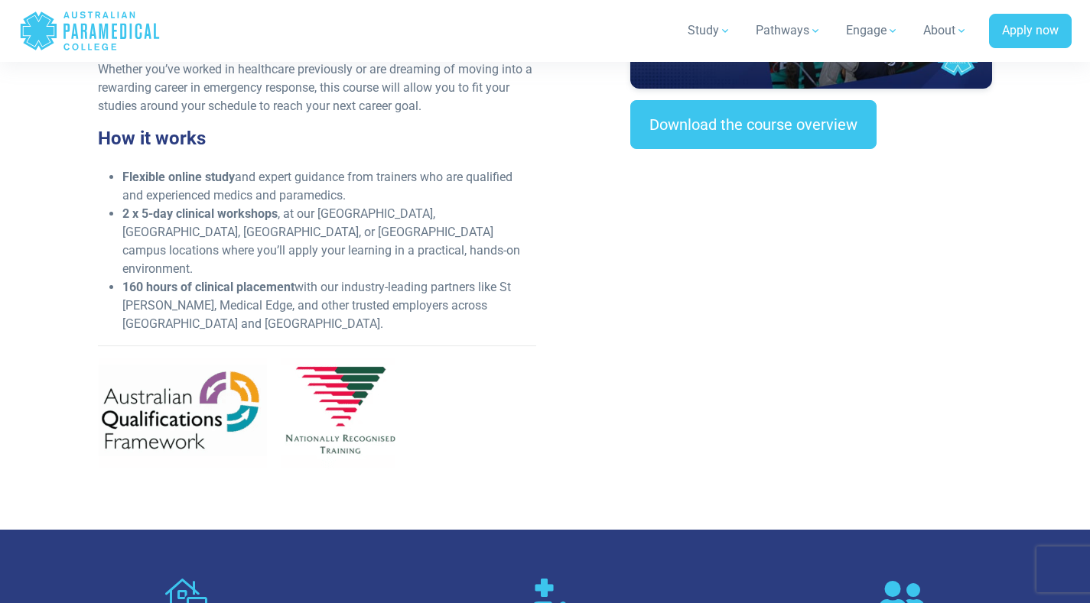
click at [132, 229] on li "2 x 5-day clinical workshops , at our [GEOGRAPHIC_DATA], [GEOGRAPHIC_DATA], [GE…" at bounding box center [329, 241] width 414 height 73
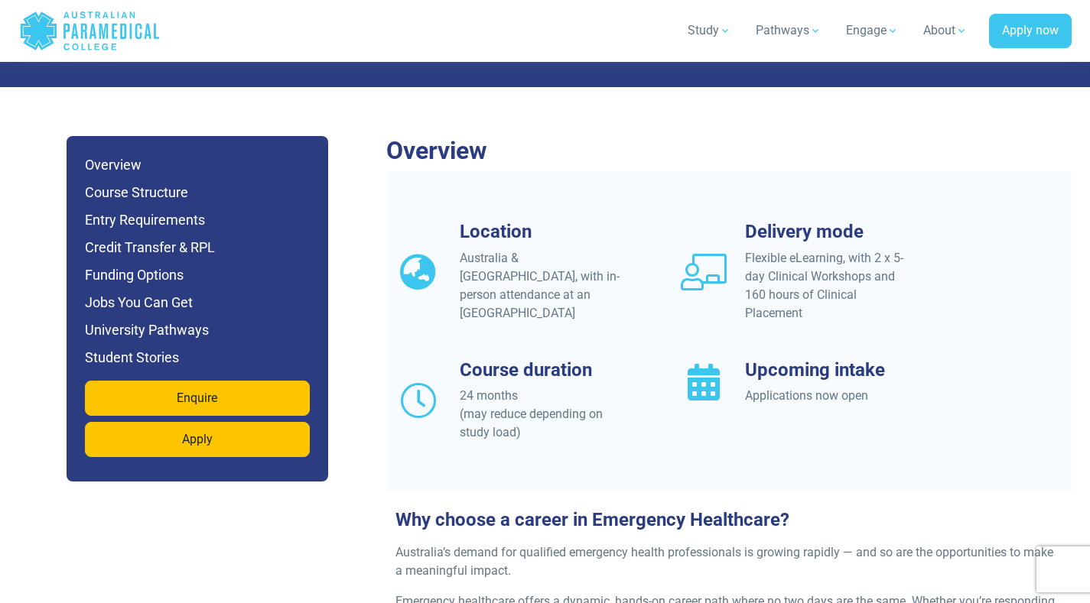
scroll to position [1324, 0]
